Goal: Task Accomplishment & Management: Manage account settings

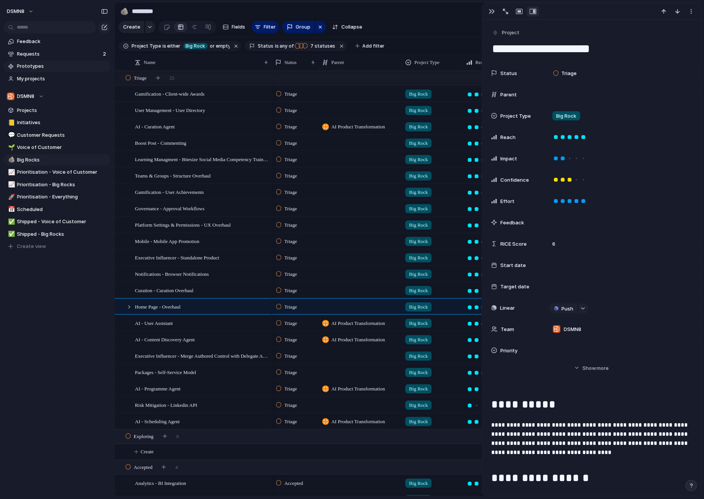
scroll to position [276, 0]
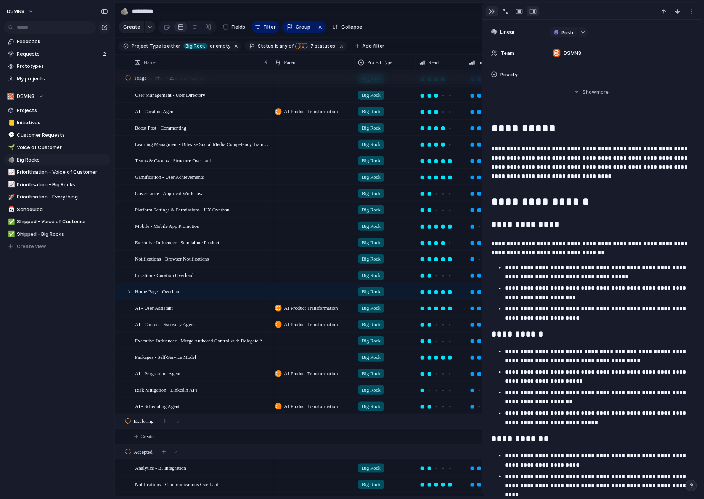
click at [493, 10] on div "button" at bounding box center [492, 11] width 6 height 6
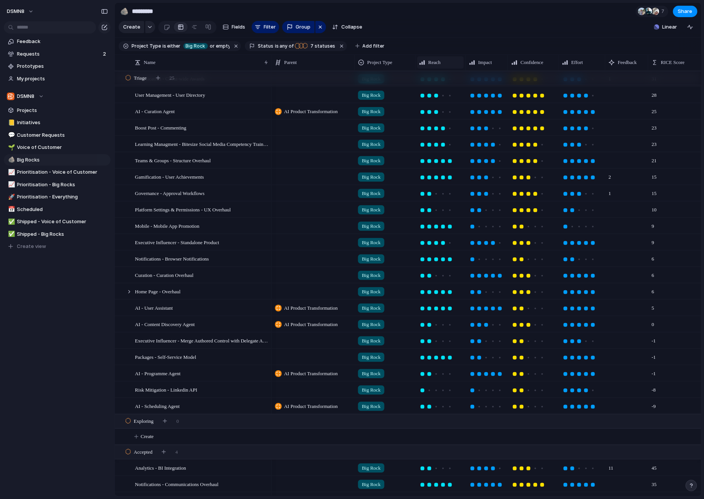
scroll to position [0, 51]
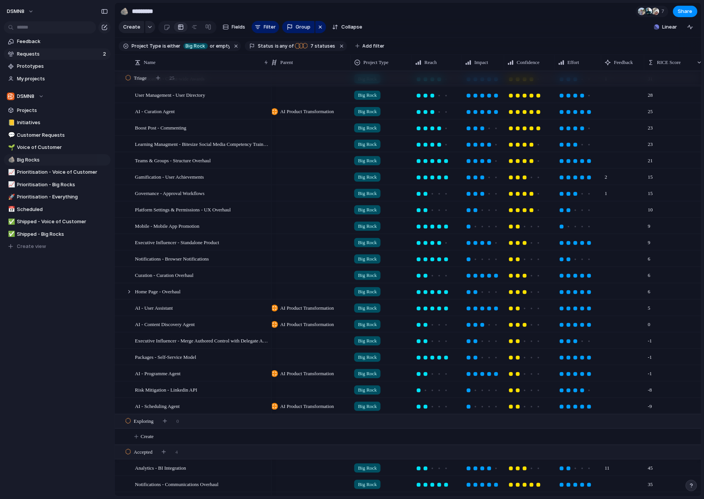
click at [63, 53] on span "Requests" at bounding box center [58, 54] width 83 height 8
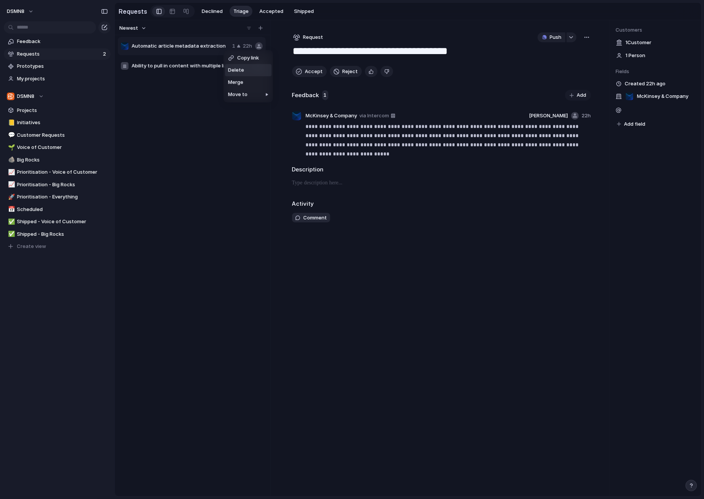
click at [236, 69] on span "Delete" at bounding box center [236, 70] width 16 height 8
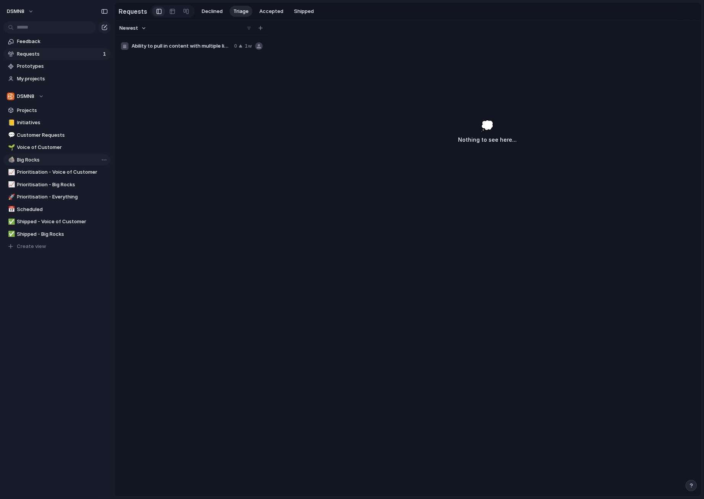
click at [36, 161] on span "Big Rocks" at bounding box center [62, 160] width 91 height 8
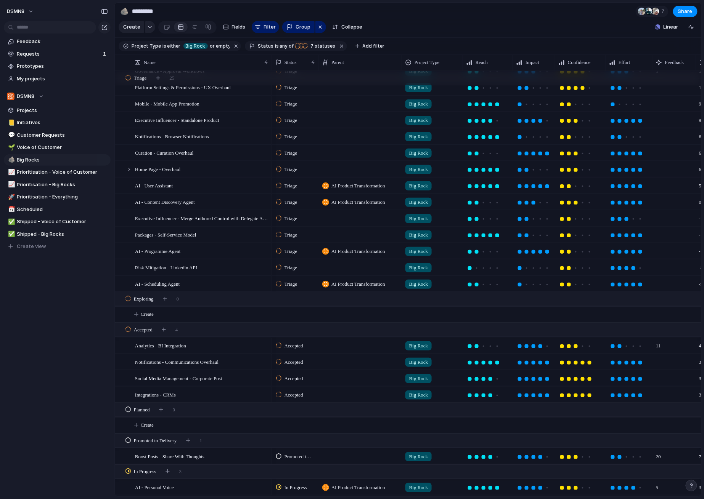
scroll to position [169, 0]
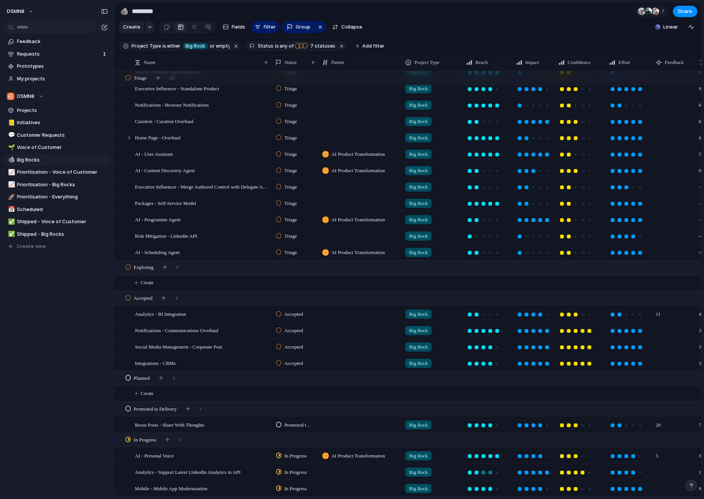
click at [491, 473] on div at bounding box center [490, 473] width 4 height 4
